Goal: Task Accomplishment & Management: Manage account settings

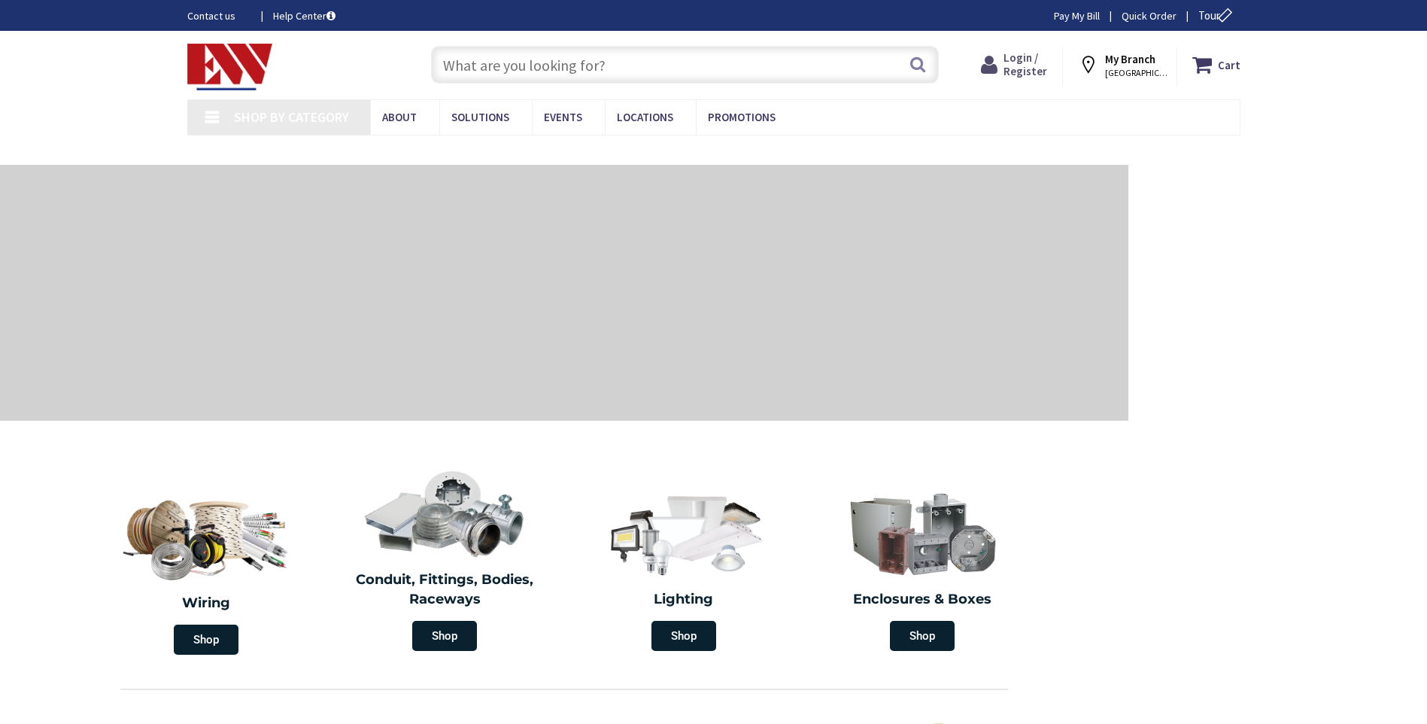
click at [1003, 67] on icon at bounding box center [992, 64] width 23 height 27
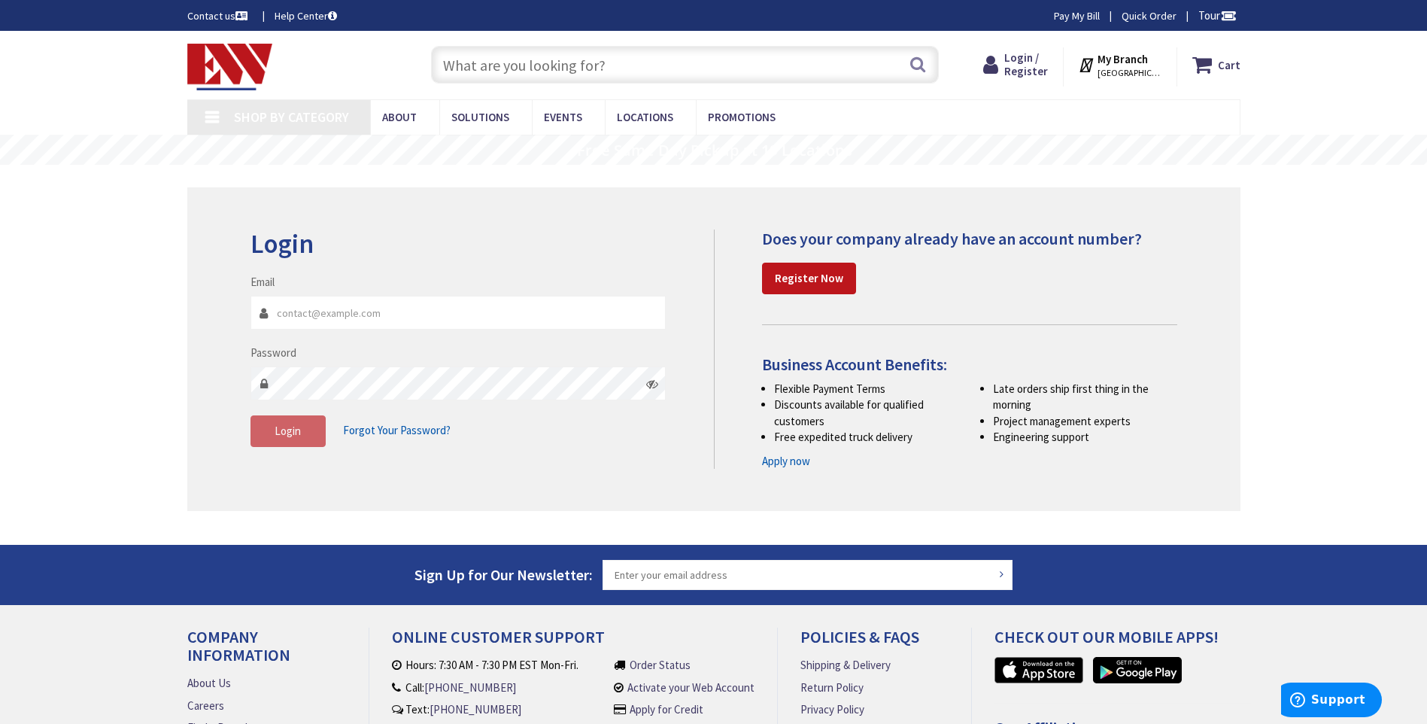
type input "[PERSON_NAME][EMAIL_ADDRESS][DOMAIN_NAME]"
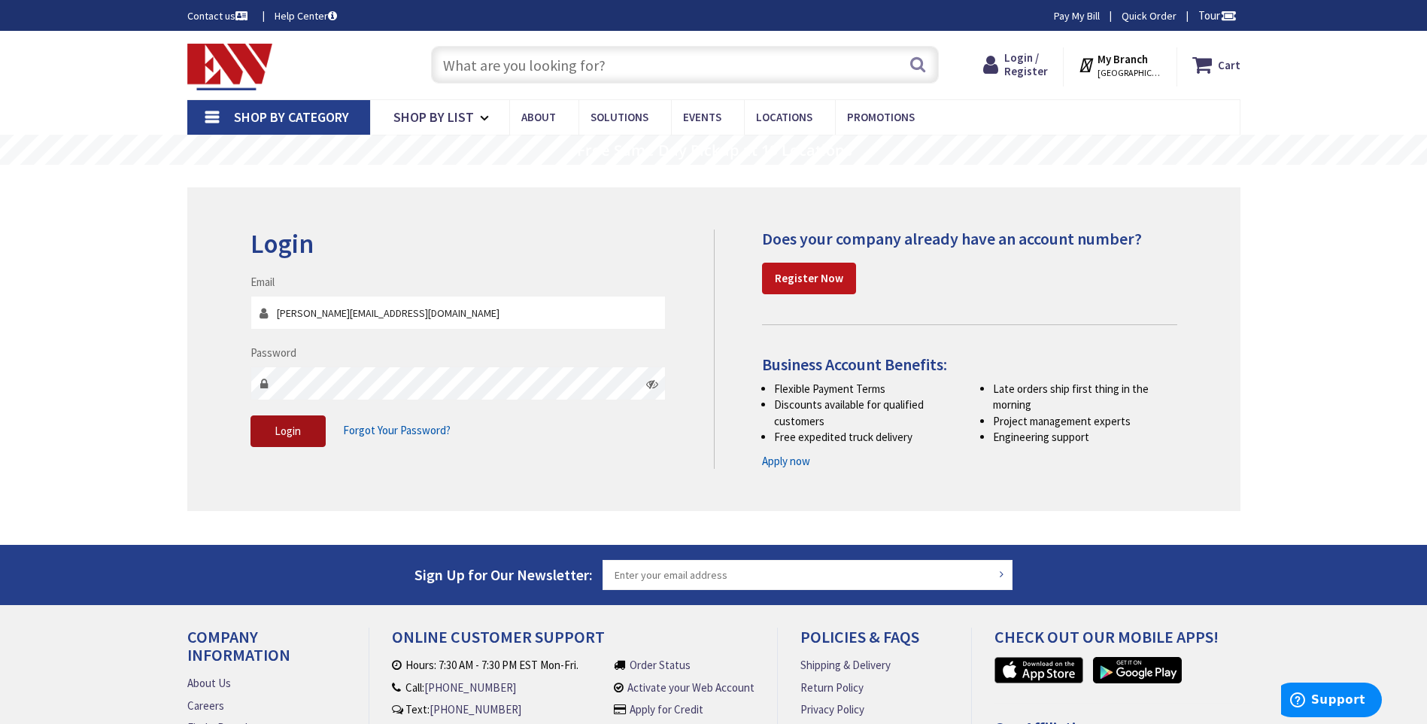
click at [309, 436] on button "Login" at bounding box center [287, 431] width 75 height 32
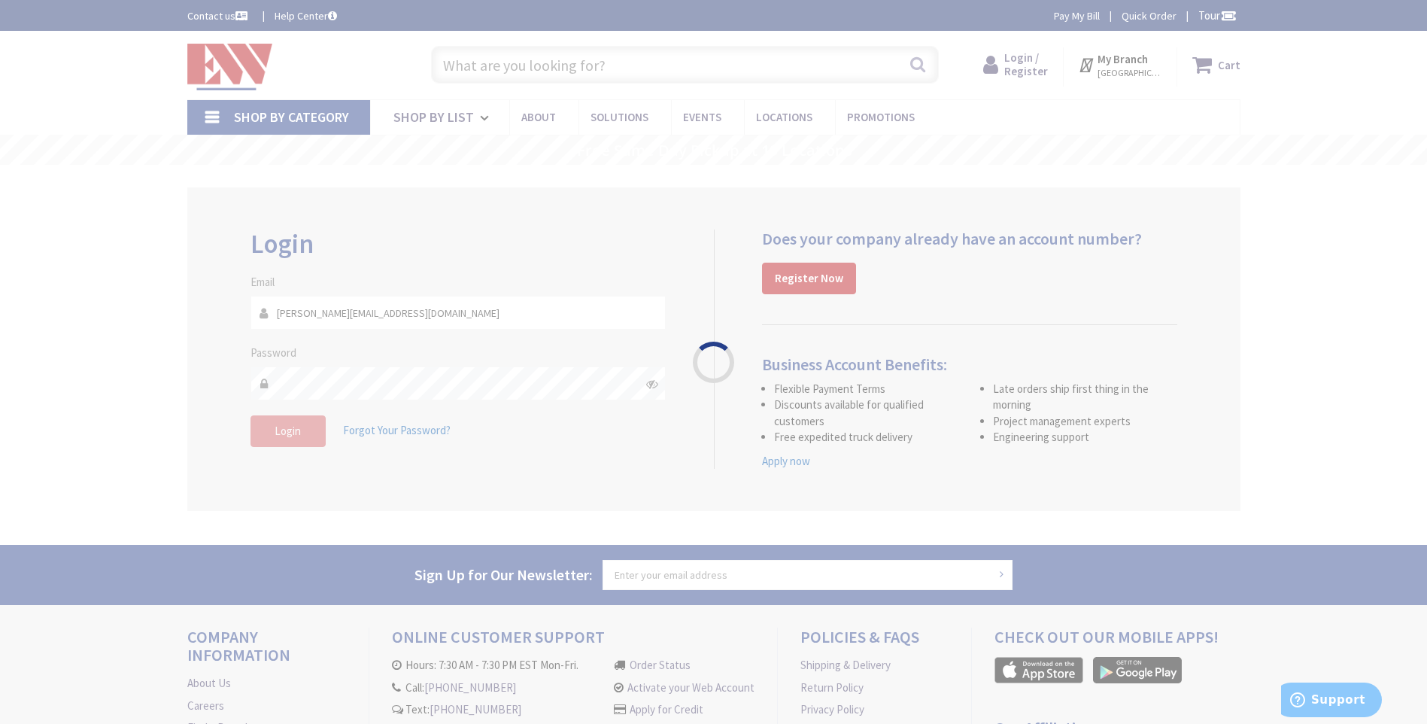
type input "High Rock Tower, 30 Circuit Ave, Lynn, MA 01902, USA"
